Goal: Task Accomplishment & Management: Use online tool/utility

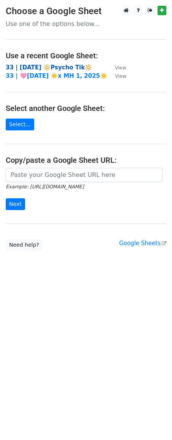
click at [31, 66] on strong "33 | [DATE] 🔆Psycho Tik🔆" at bounding box center [49, 67] width 87 height 7
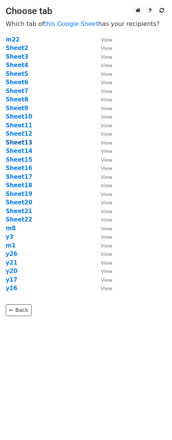
click at [21, 141] on strong "Sheet13" at bounding box center [19, 142] width 27 height 7
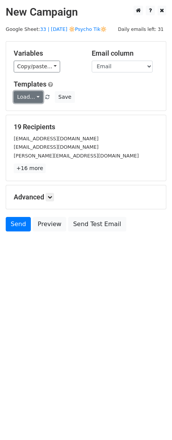
click at [35, 101] on link "Load..." at bounding box center [28, 97] width 29 height 12
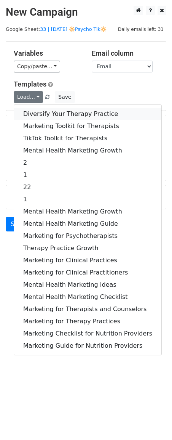
click at [38, 113] on link "Diversify Your Therapy Practice" at bounding box center [88, 114] width 148 height 12
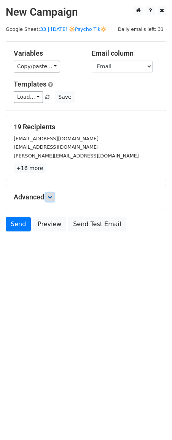
click at [48, 201] on link at bounding box center [50, 197] width 8 height 8
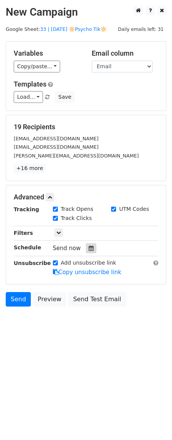
click at [90, 251] on div at bounding box center [91, 248] width 10 height 10
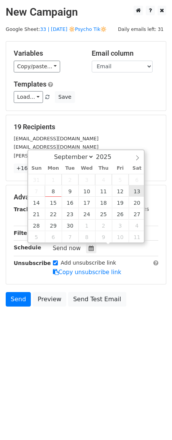
type input "2025-09-13 12:00"
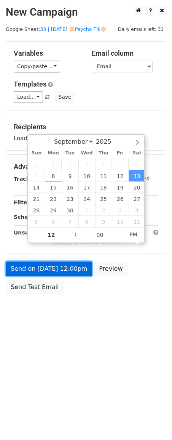
click at [72, 269] on link "Send on Sep 13 at 12:00pm" at bounding box center [49, 269] width 87 height 14
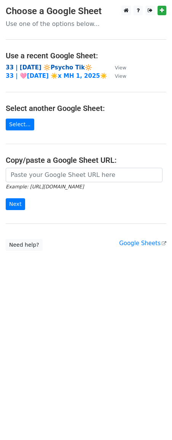
click at [44, 67] on strong "33 | [DATE] 🔆Psycho Tik🔆" at bounding box center [49, 67] width 87 height 7
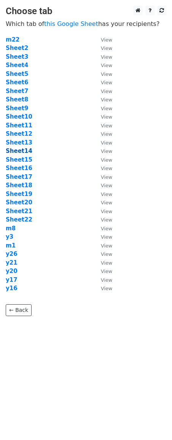
click at [18, 150] on strong "Sheet14" at bounding box center [19, 151] width 27 height 7
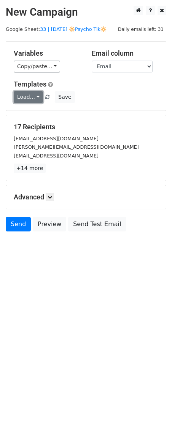
click at [23, 94] on link "Load..." at bounding box center [28, 97] width 29 height 12
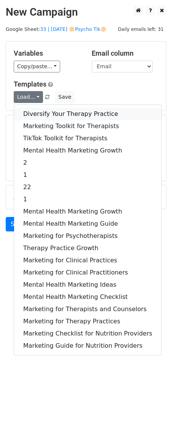
click at [42, 109] on link "Diversify Your Therapy Practice" at bounding box center [88, 114] width 148 height 12
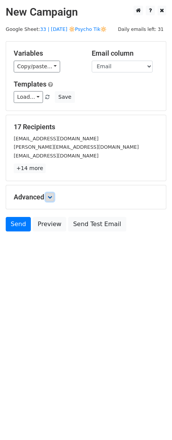
click at [53, 193] on link at bounding box center [50, 197] width 8 height 8
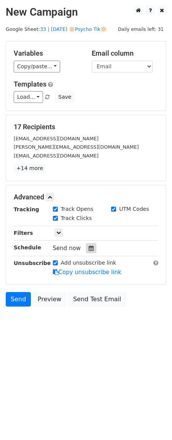
click at [89, 251] on div at bounding box center [91, 248] width 10 height 10
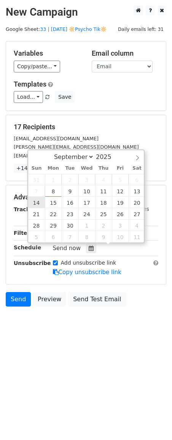
type input "2025-09-14 12:00"
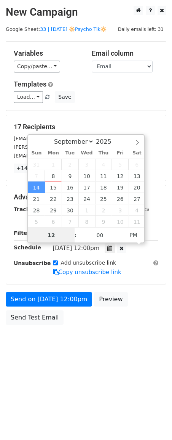
scroll to position [0, 0]
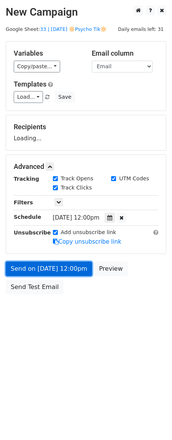
click at [32, 274] on link "Send on Sep 14 at 12:00pm" at bounding box center [49, 269] width 87 height 14
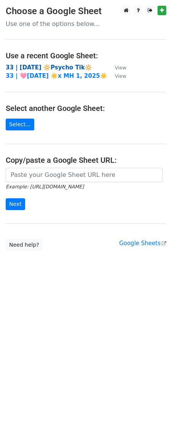
click at [52, 64] on strong "33 | [DATE] 🔆Psycho Tik🔆" at bounding box center [49, 67] width 87 height 7
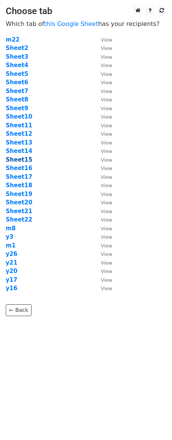
click at [24, 158] on strong "Sheet15" at bounding box center [19, 159] width 27 height 7
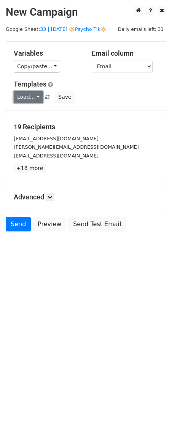
click at [26, 97] on link "Load..." at bounding box center [28, 97] width 29 height 12
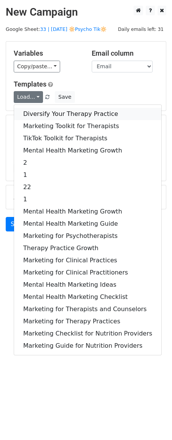
click at [36, 113] on link "Diversify Your Therapy Practice" at bounding box center [88, 114] width 148 height 12
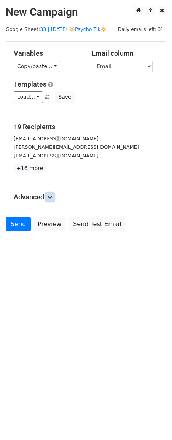
click at [52, 197] on icon at bounding box center [50, 197] width 5 height 5
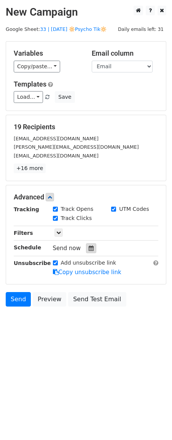
click at [92, 250] on div at bounding box center [91, 248] width 10 height 10
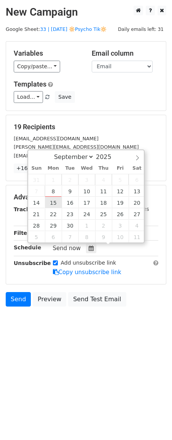
type input "2025-09-15 12:00"
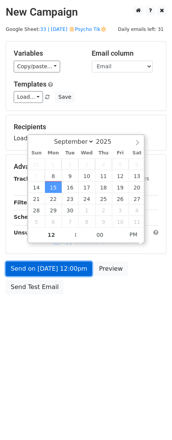
click at [43, 271] on link "Send on Sep 15 at 12:00pm" at bounding box center [49, 269] width 87 height 14
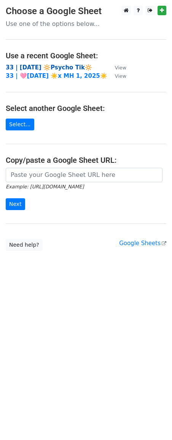
click at [61, 69] on strong "33 | [DATE] 🔆Psycho Tik🔆" at bounding box center [49, 67] width 87 height 7
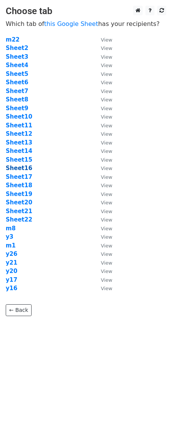
click at [19, 169] on strong "Sheet16" at bounding box center [19, 168] width 27 height 7
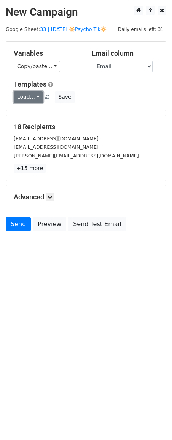
click at [31, 96] on link "Load..." at bounding box center [28, 97] width 29 height 12
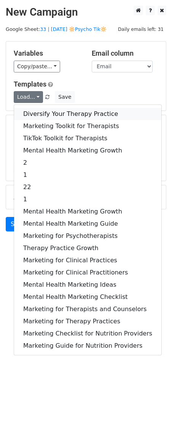
click at [37, 111] on link "Diversify Your Therapy Practice" at bounding box center [88, 114] width 148 height 12
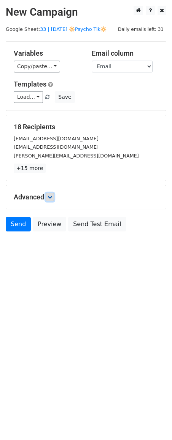
click at [54, 198] on link at bounding box center [50, 197] width 8 height 8
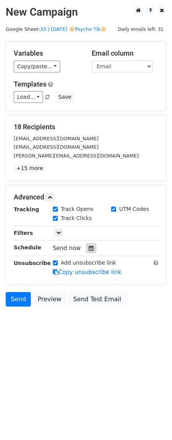
click at [89, 249] on icon at bounding box center [91, 248] width 5 height 5
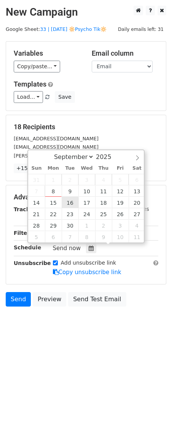
type input "[DATE] 12:00"
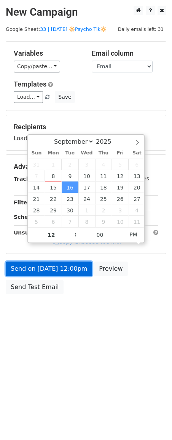
click at [59, 267] on link "Send on [DATE] 12:00pm" at bounding box center [49, 269] width 87 height 14
